Goal: Information Seeking & Learning: Learn about a topic

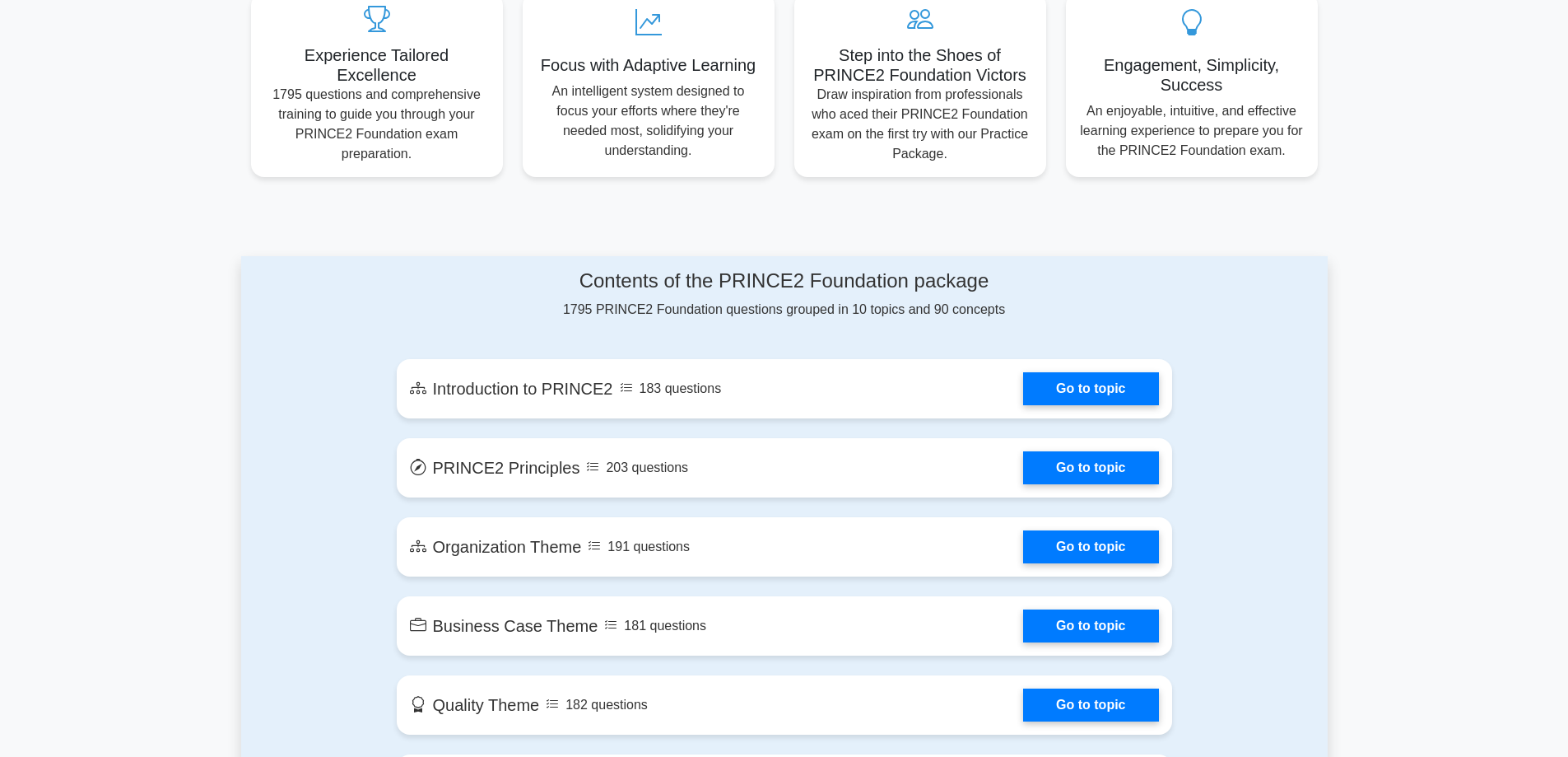
scroll to position [659, 0]
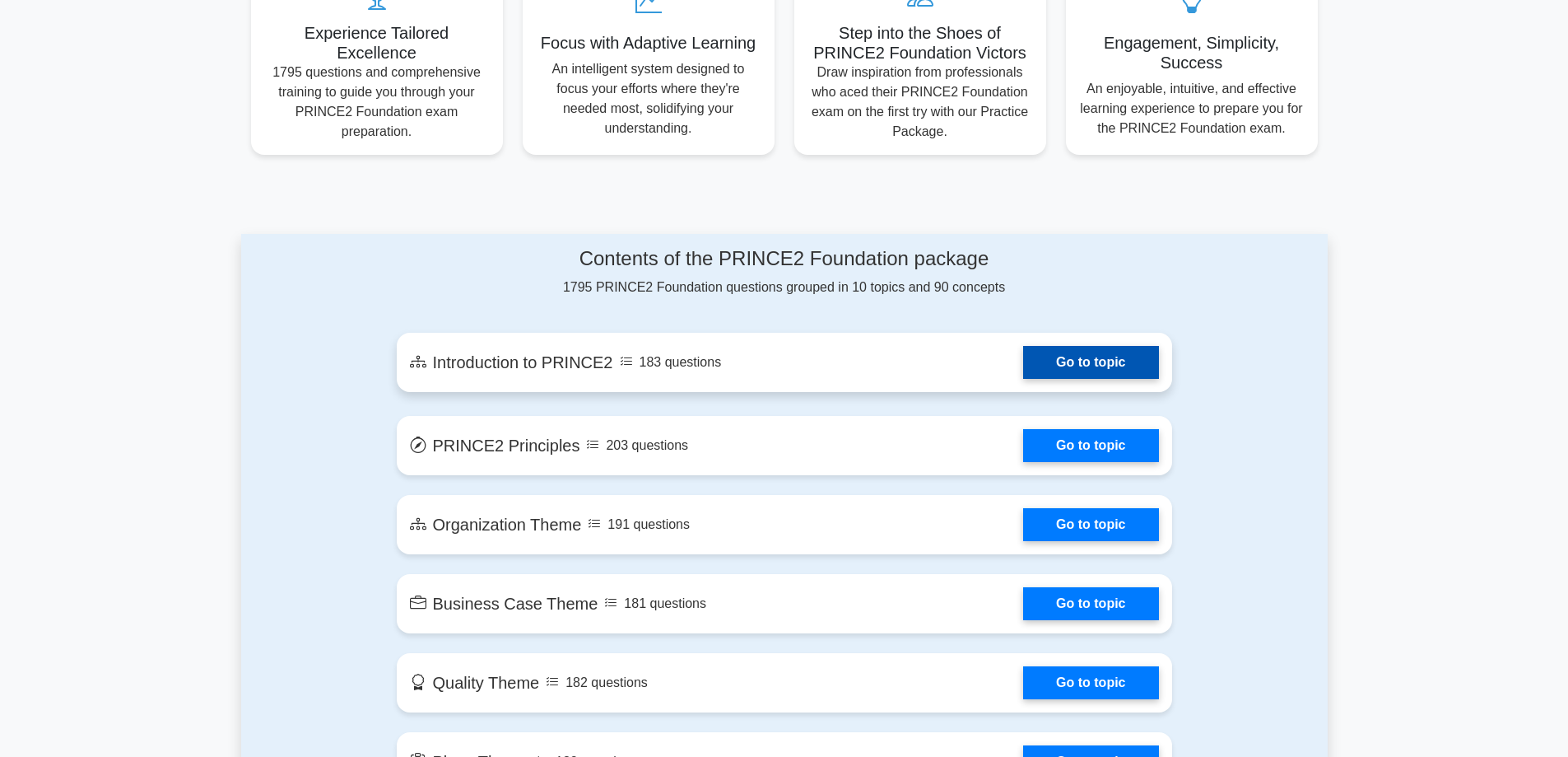
click at [1069, 363] on link "Go to topic" at bounding box center [1090, 363] width 135 height 33
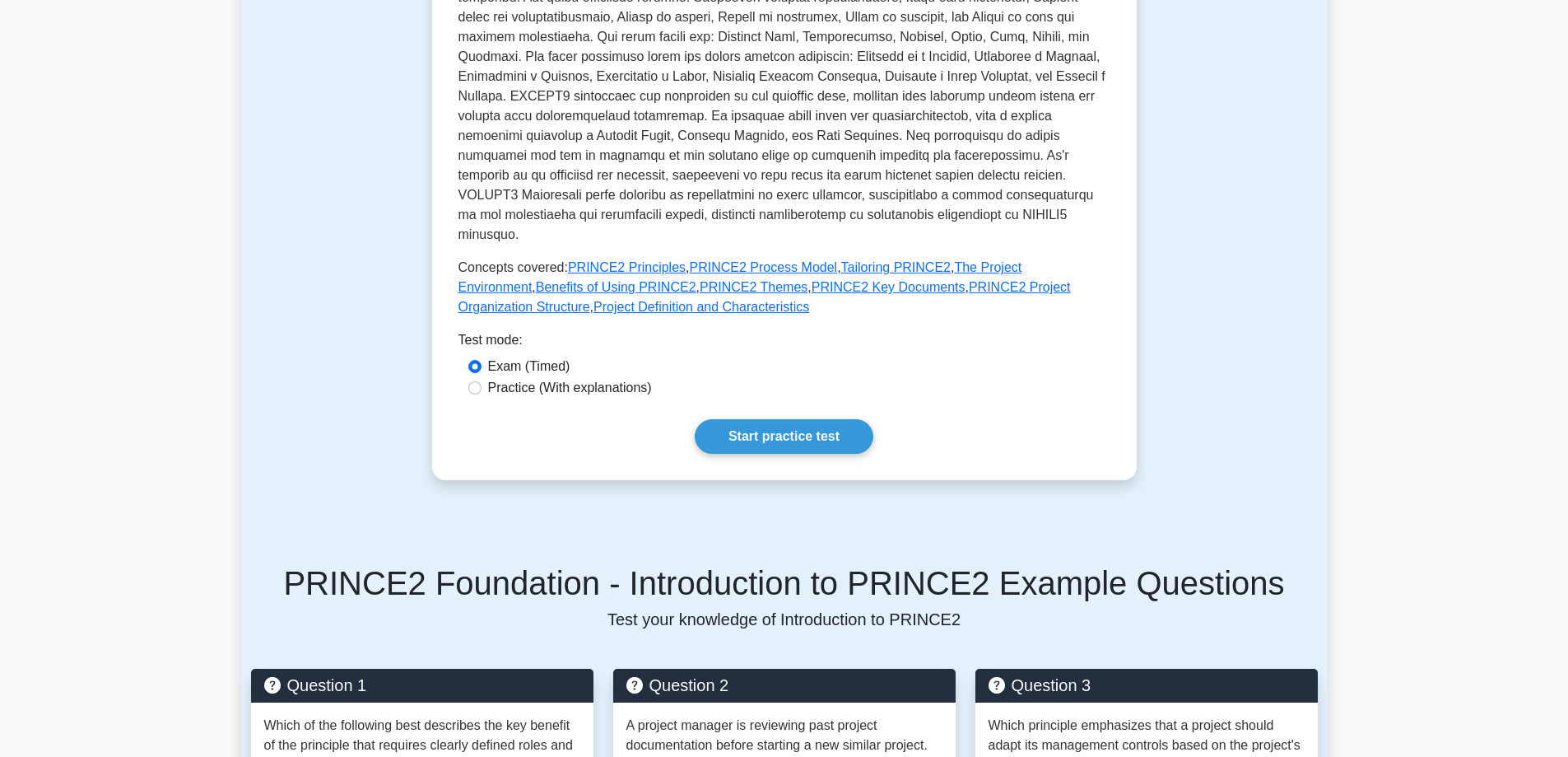
scroll to position [494, 0]
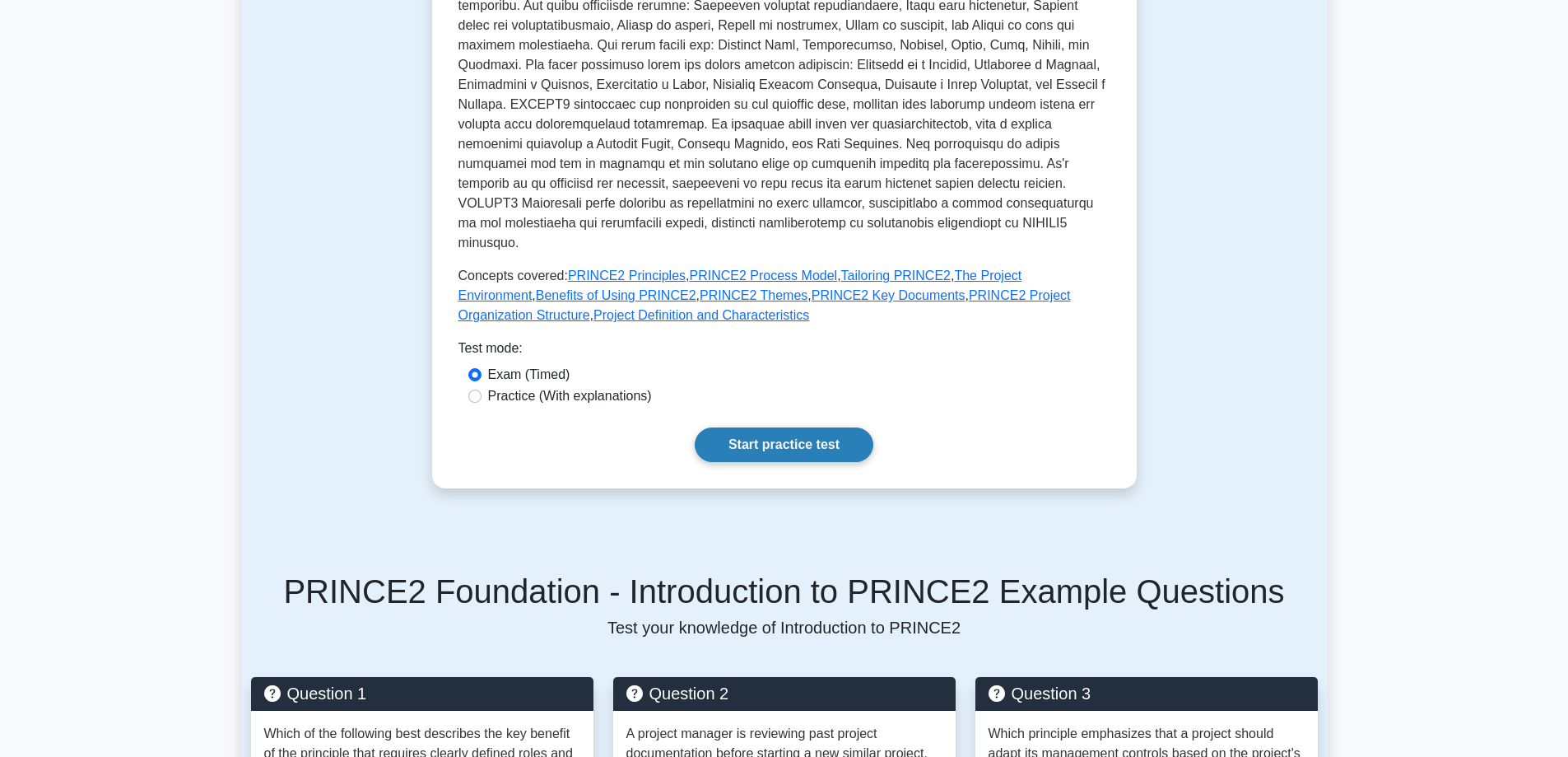
click at [772, 428] on link "Start practice test" at bounding box center [784, 445] width 179 height 35
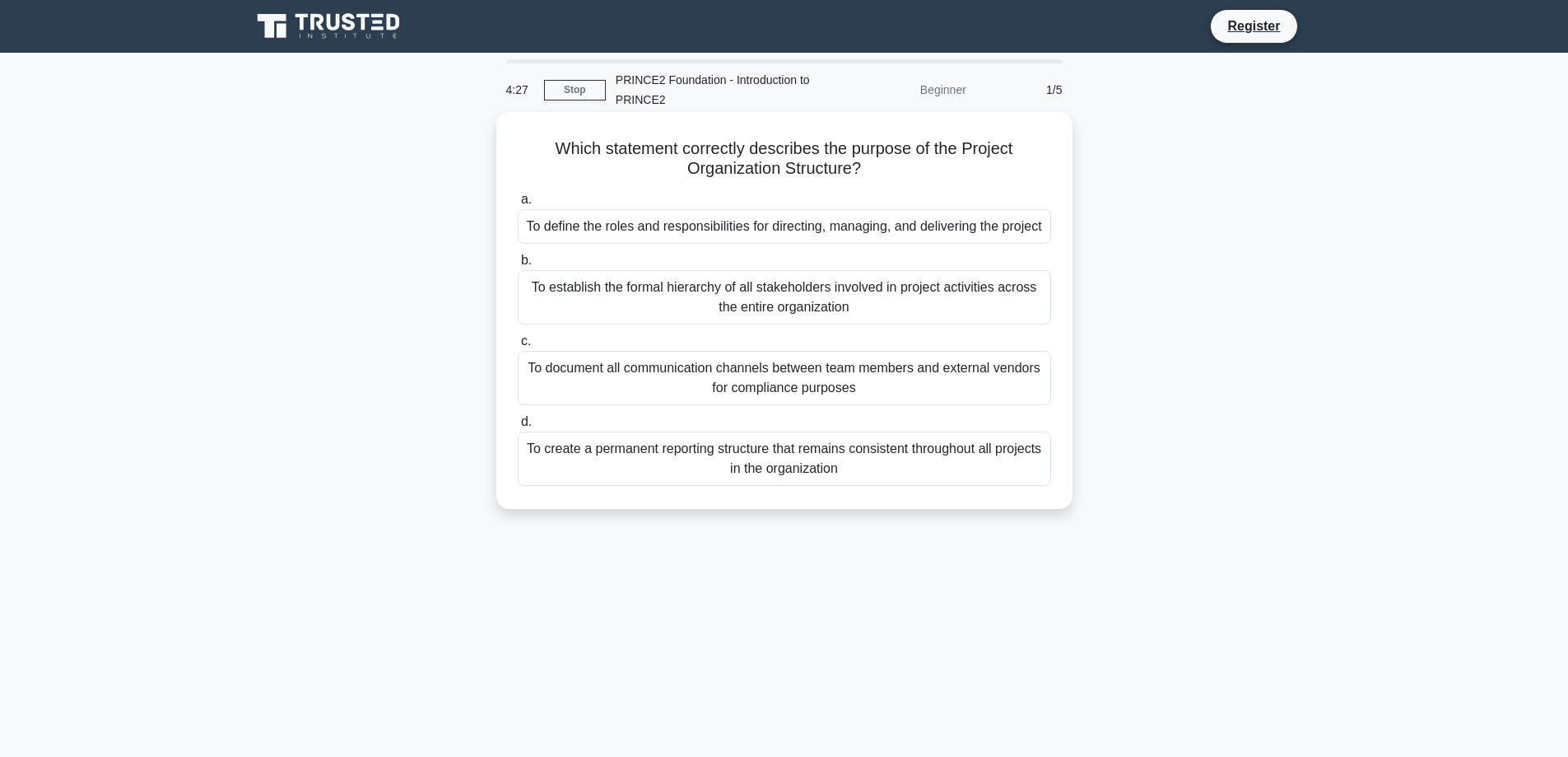
click at [715, 224] on div "To define the roles and responsibilities for directing, managing, and deliverin…" at bounding box center [784, 227] width 533 height 35
click at [518, 205] on input "a. To define the roles and responsibilities for directing, managing, and delive…" at bounding box center [518, 200] width 0 height 10
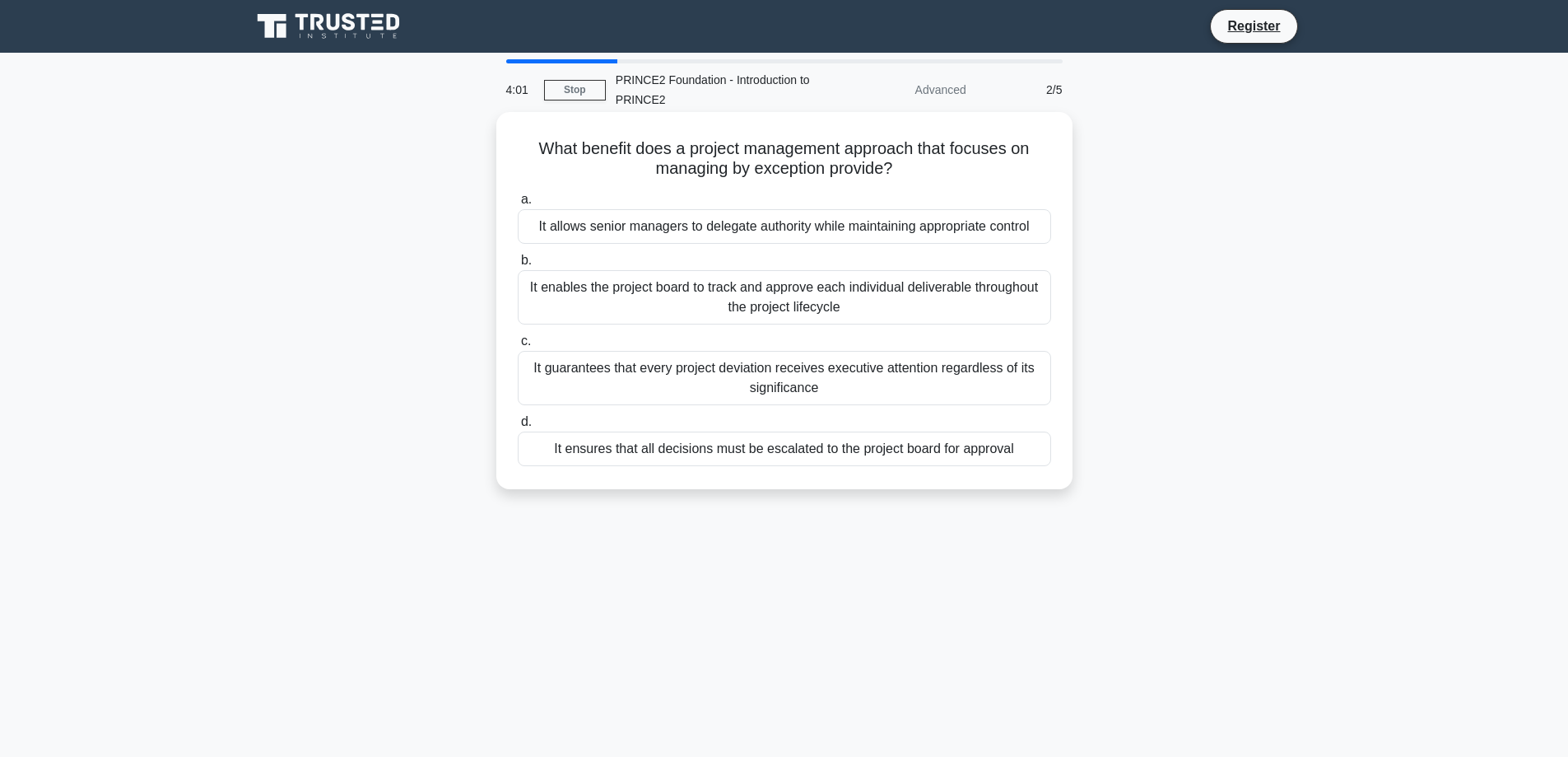
click at [778, 230] on div "It allows senior managers to delegate authority while maintaining appropriate c…" at bounding box center [784, 227] width 533 height 35
click at [518, 205] on input "a. It allows senior managers to delegate authority while maintaining appropriat…" at bounding box center [518, 200] width 0 height 10
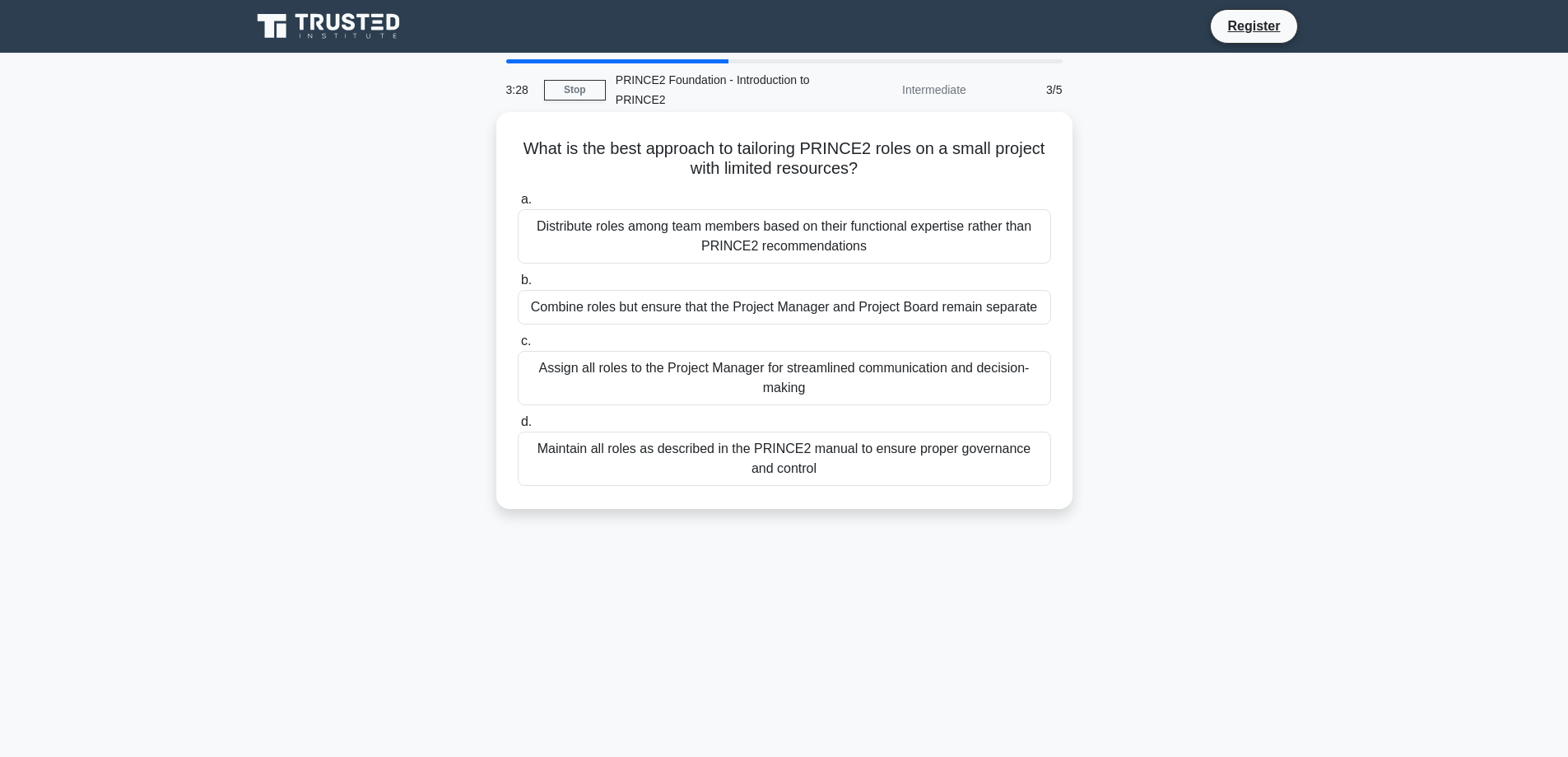
click at [805, 231] on div "Distribute roles among team members based on their functional expertise rather …" at bounding box center [784, 236] width 533 height 54
click at [518, 205] on input "a. Distribute roles among team members based on their functional expertise rath…" at bounding box center [518, 200] width 0 height 10
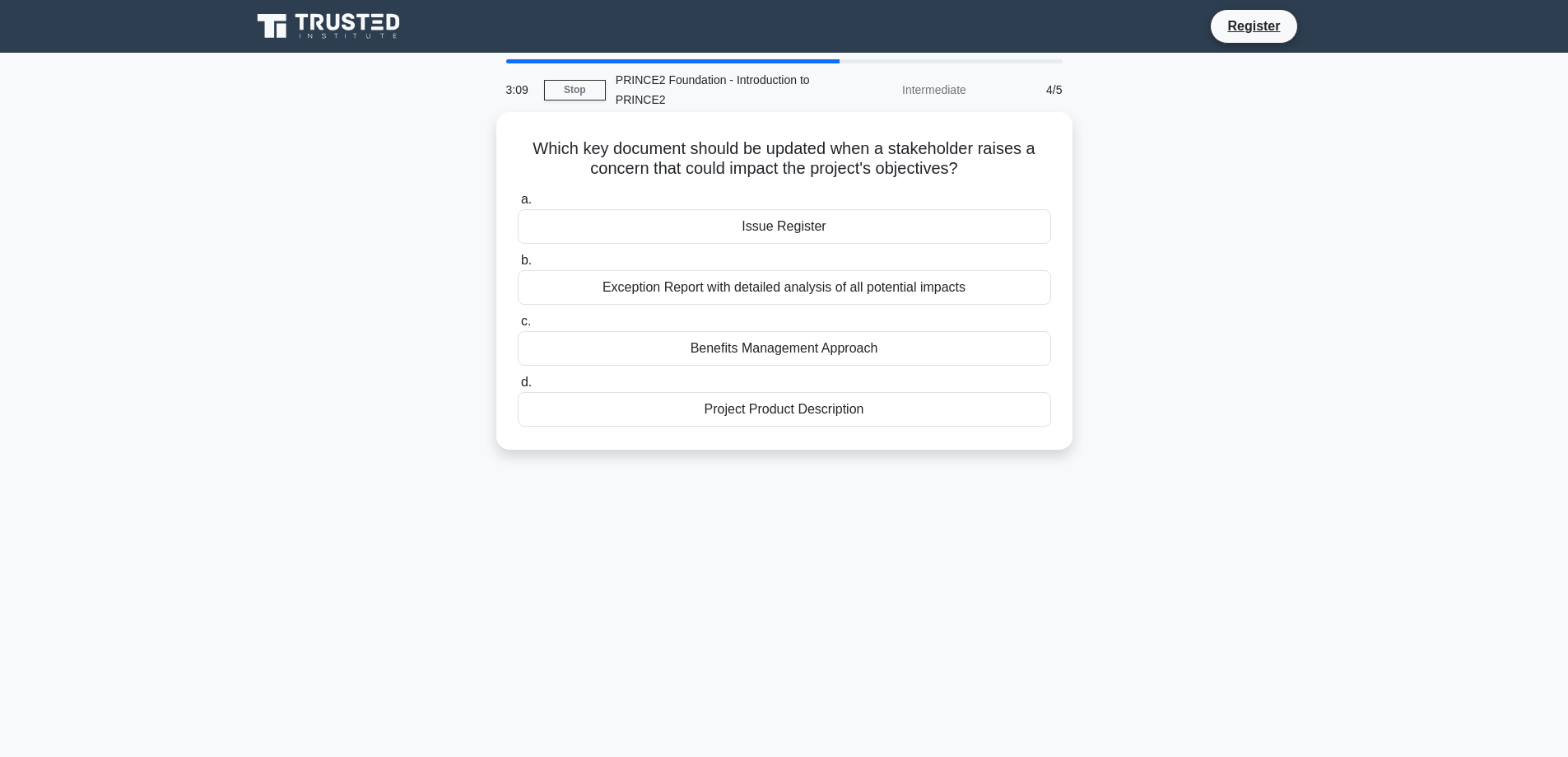
click at [757, 411] on div "Project Product Description" at bounding box center [784, 410] width 533 height 35
click at [518, 388] on input "d. Project Product Description" at bounding box center [518, 383] width 0 height 10
click at [805, 353] on div "Directing a Project (DP)" at bounding box center [784, 349] width 533 height 35
click at [518, 327] on input "c. Directing a Project (DP)" at bounding box center [518, 322] width 0 height 10
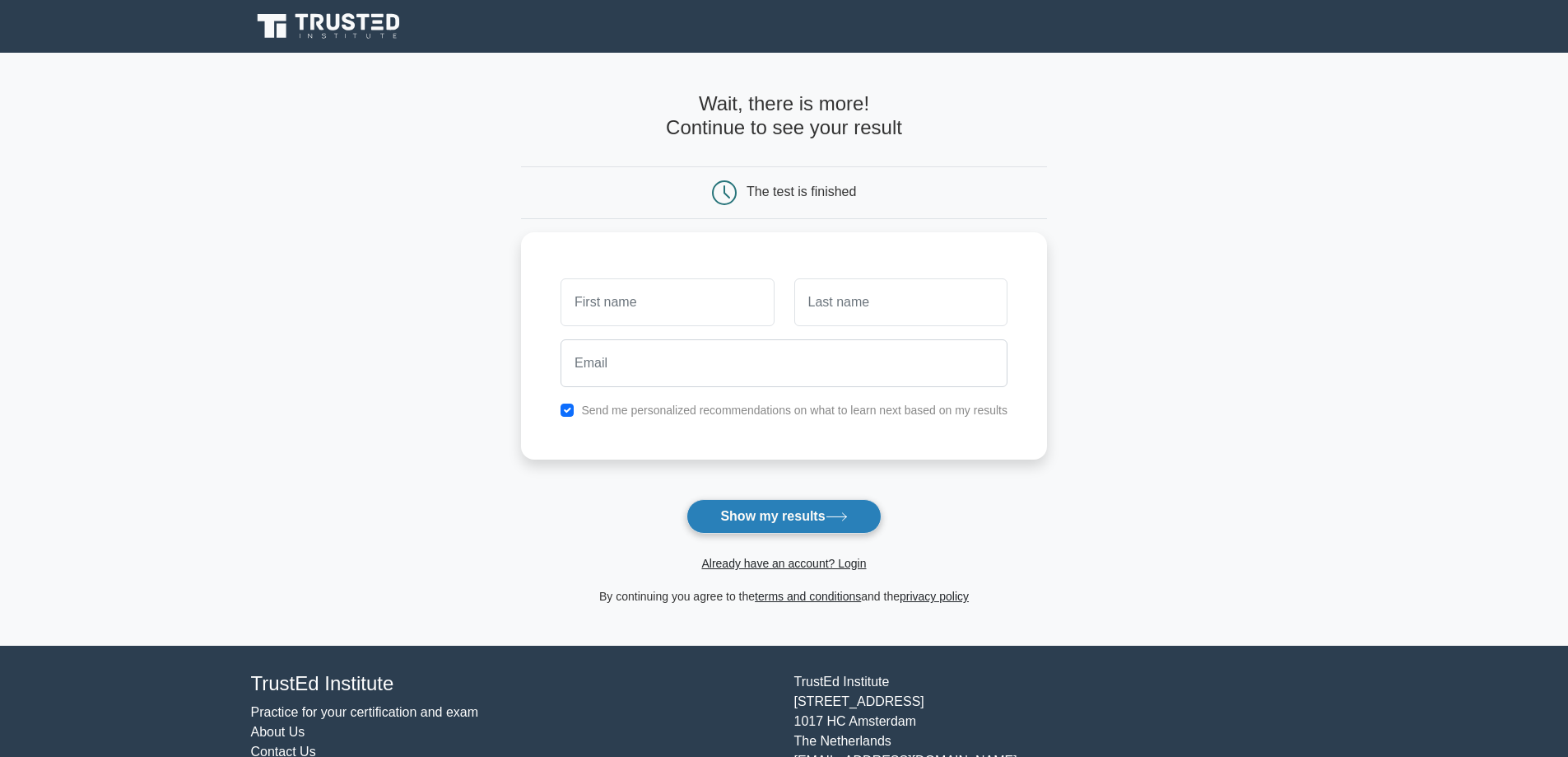
click at [803, 525] on button "Show my results" at bounding box center [784, 516] width 194 height 35
click at [492, 269] on main "Wait, there is more! Continue to see your result The test is finished and the" at bounding box center [784, 349] width 1568 height 593
click at [570, 408] on input "checkbox" at bounding box center [567, 406] width 13 height 13
checkbox input "false"
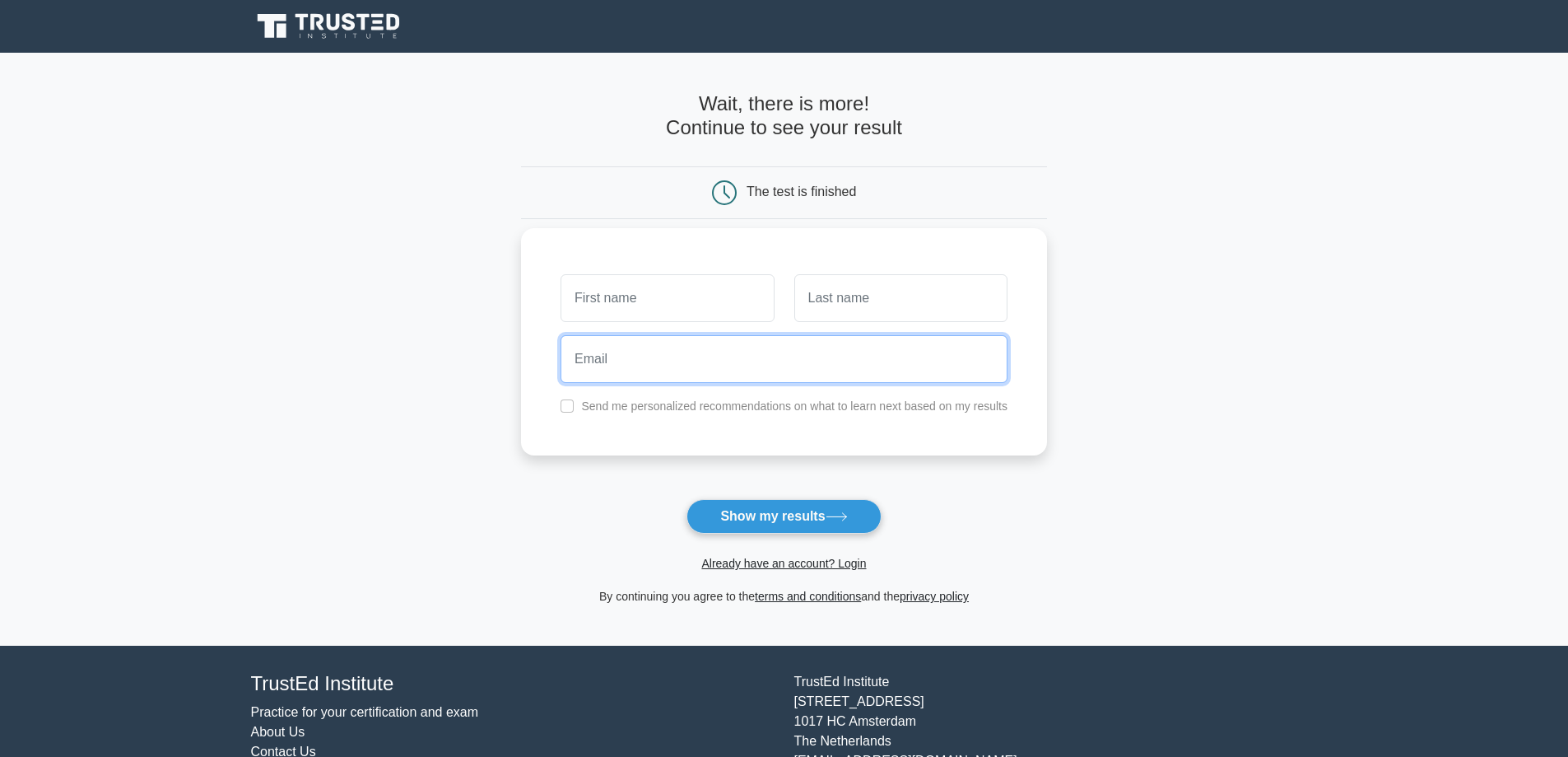
click at [614, 363] on input "email" at bounding box center [784, 358] width 447 height 48
type input "serhatturkmen@outlook.com"
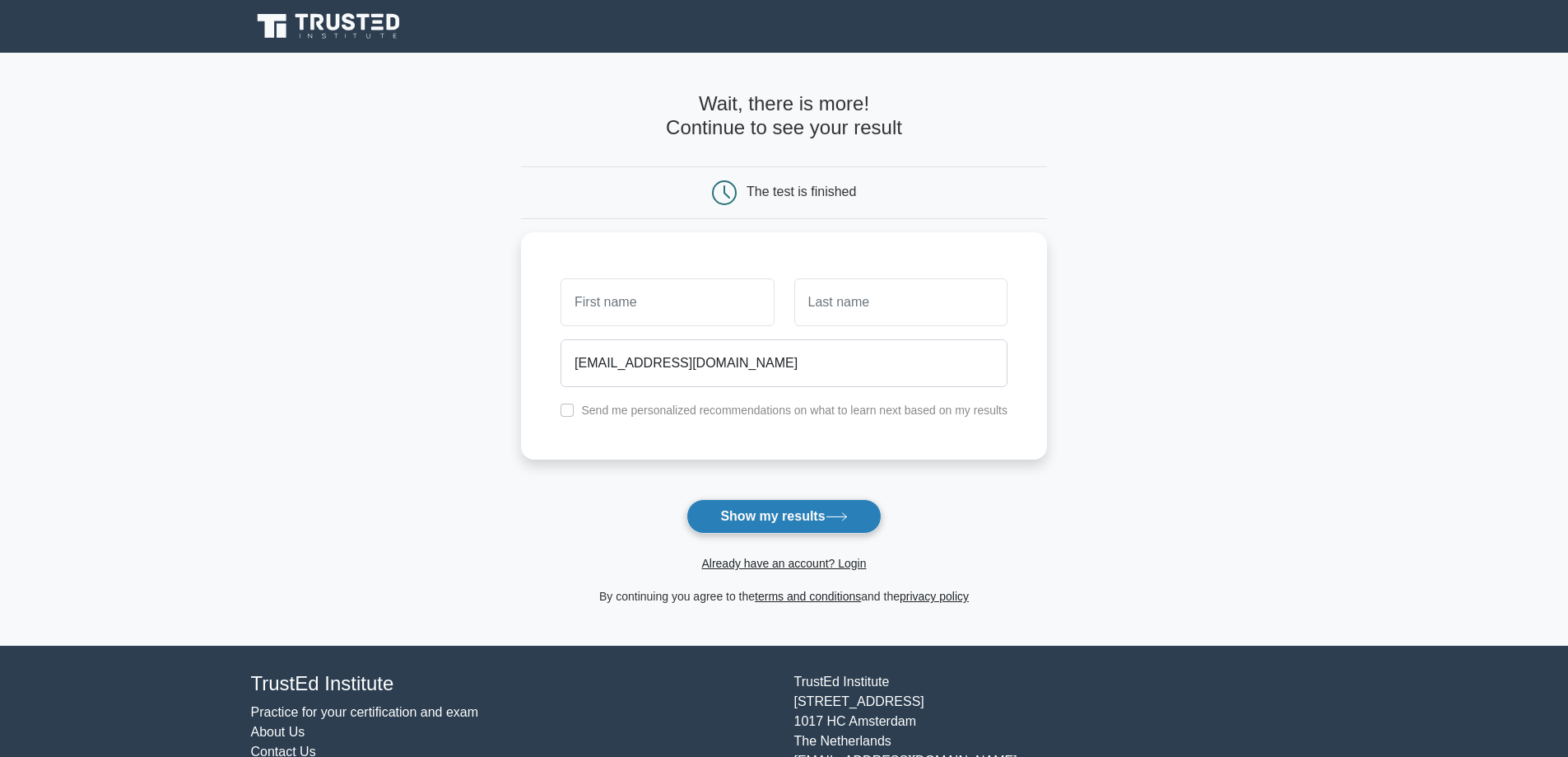
click at [756, 510] on button "Show my results" at bounding box center [784, 516] width 194 height 35
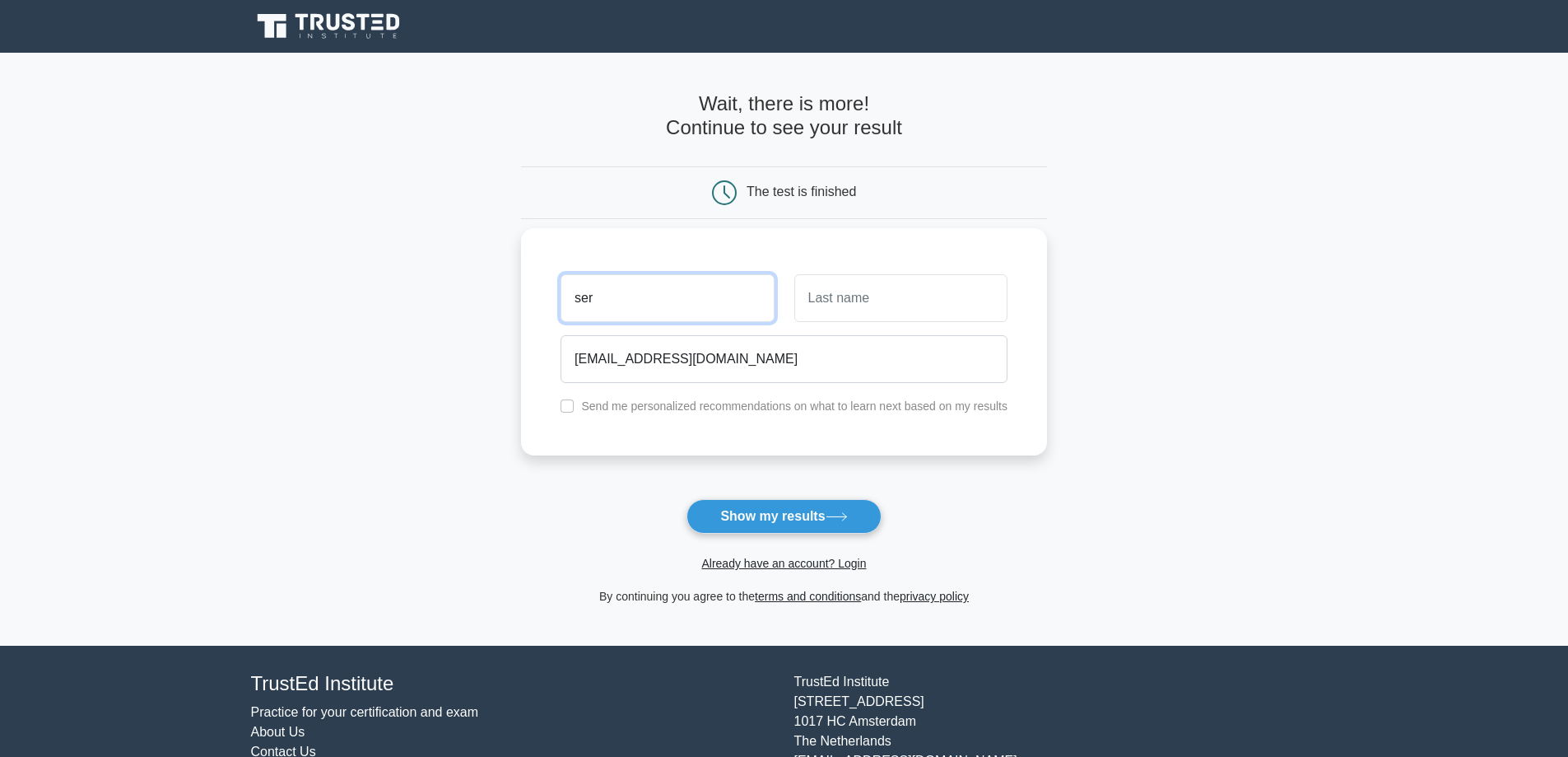
type input "ser"
click at [885, 296] on input "text" at bounding box center [900, 297] width 214 height 48
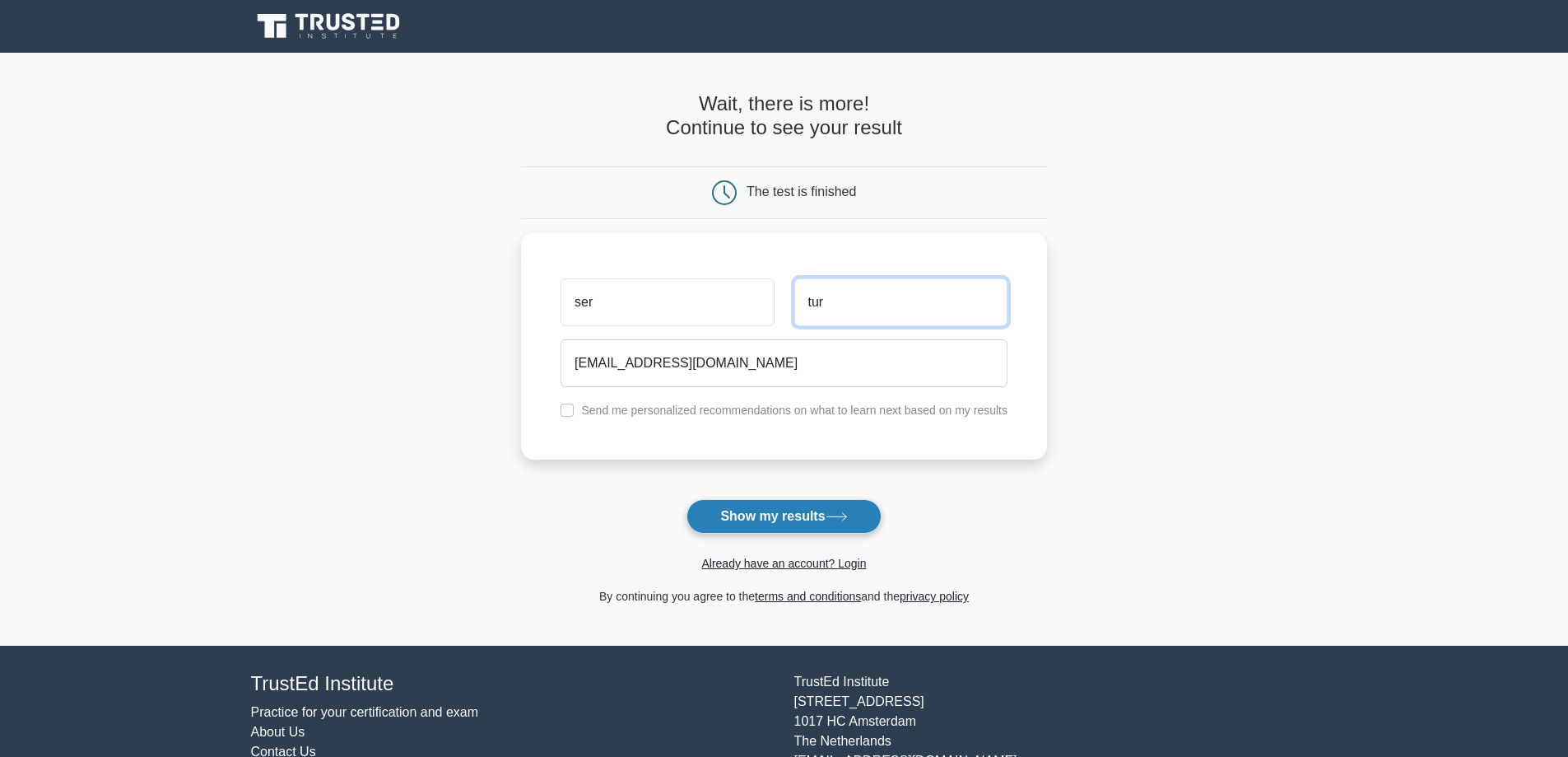
type input "tur"
click at [807, 512] on button "Show my results" at bounding box center [784, 516] width 194 height 35
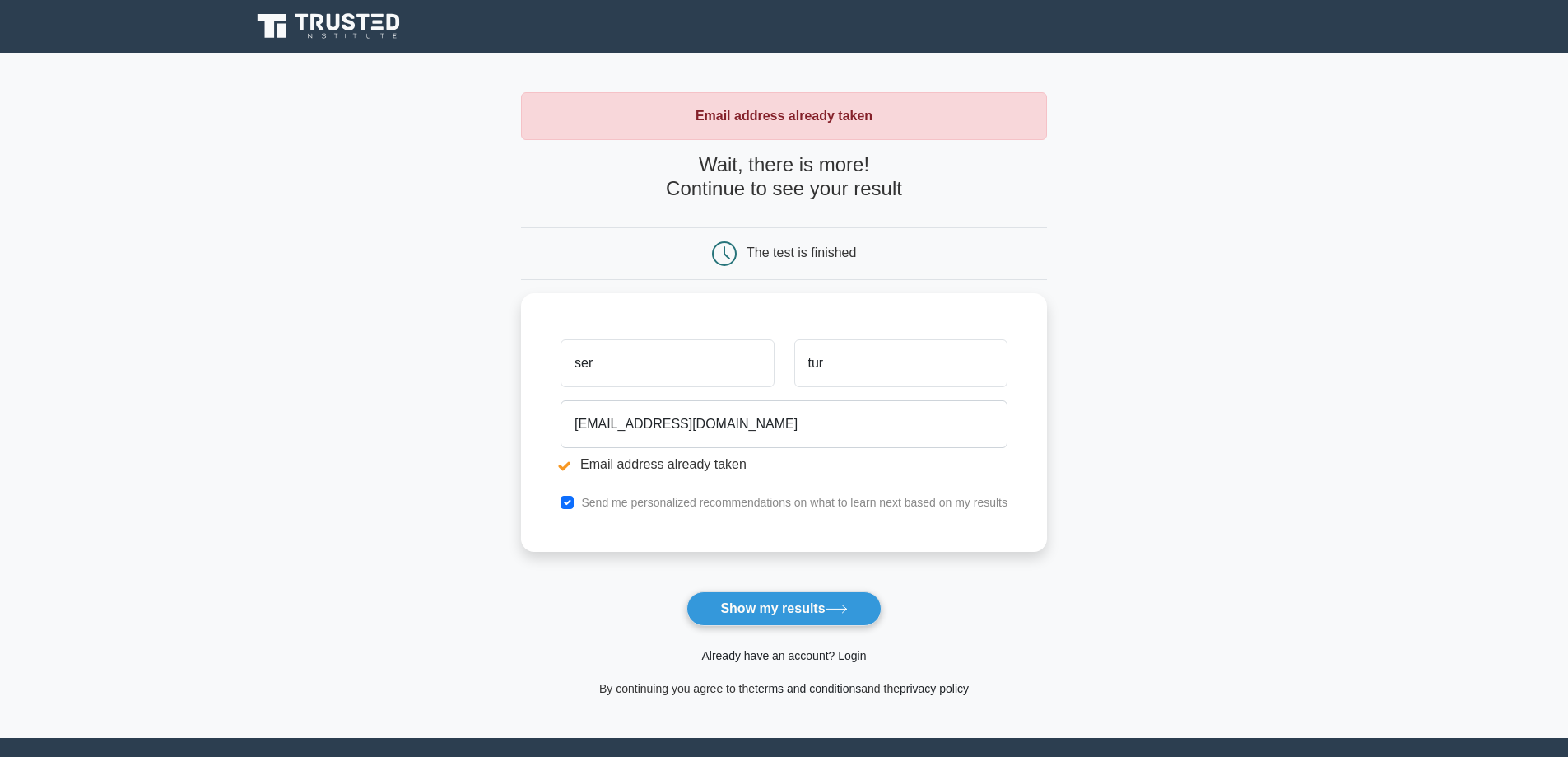
click at [767, 657] on link "Already have an account? Login" at bounding box center [784, 655] width 165 height 13
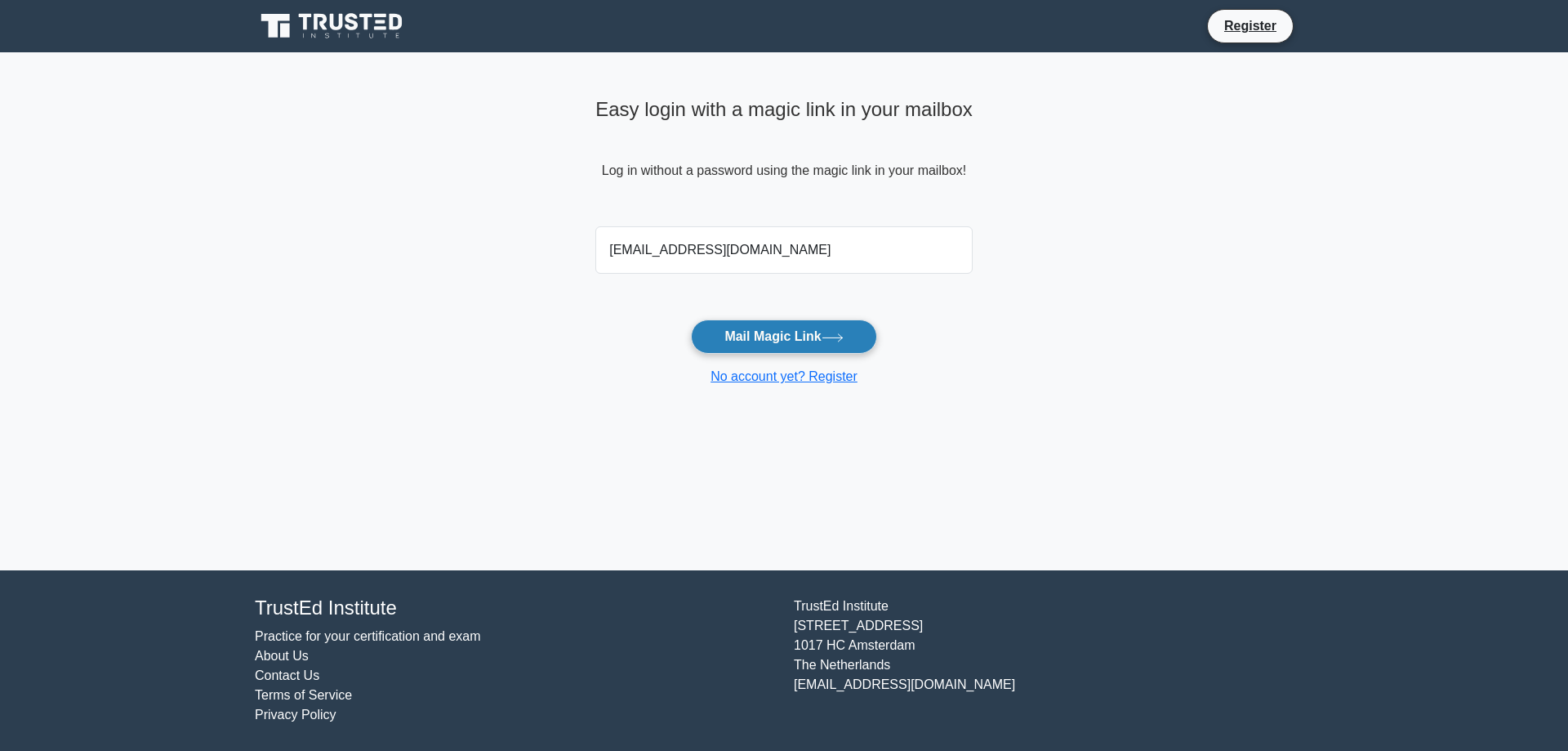
type input "[EMAIL_ADDRESS][DOMAIN_NAME]"
click at [800, 337] on button "Mail Magic Link" at bounding box center [784, 337] width 185 height 35
